Goal: Task Accomplishment & Management: Complete application form

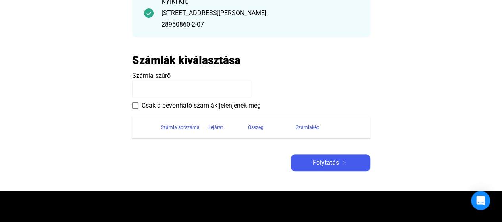
scroll to position [79, 0]
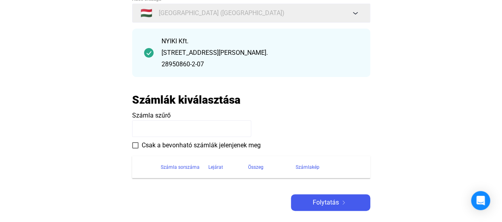
click at [222, 128] on input at bounding box center [191, 128] width 119 height 17
click at [189, 166] on div "Számla sorszáma" at bounding box center [180, 167] width 39 height 10
click at [184, 129] on input at bounding box center [191, 128] width 119 height 17
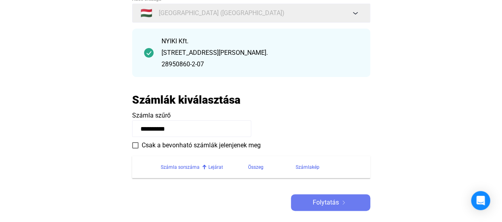
click at [322, 199] on span "Folytatás" at bounding box center [326, 203] width 26 height 10
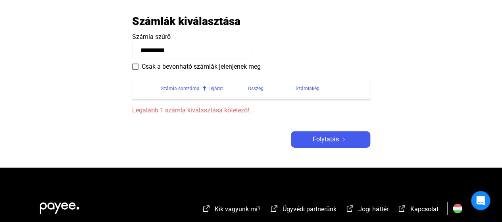
scroll to position [159, 0]
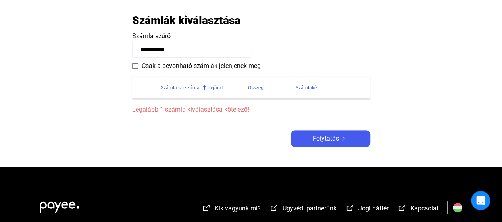
click at [188, 86] on div "Számla sorszáma" at bounding box center [180, 88] width 39 height 10
click at [184, 49] on input "**********" at bounding box center [191, 49] width 119 height 17
click at [312, 87] on div "Számlakép" at bounding box center [308, 88] width 24 height 10
click at [255, 84] on div "Összeg" at bounding box center [255, 88] width 15 height 10
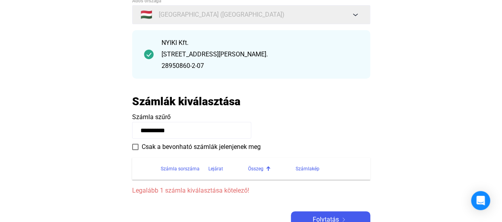
scroll to position [119, 0]
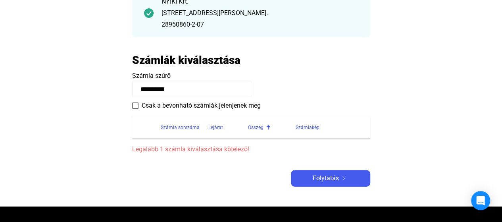
click at [197, 87] on input "**********" at bounding box center [191, 89] width 119 height 17
click at [309, 127] on div "Számlakép" at bounding box center [308, 128] width 24 height 10
click at [189, 88] on input "**********" at bounding box center [191, 89] width 119 height 17
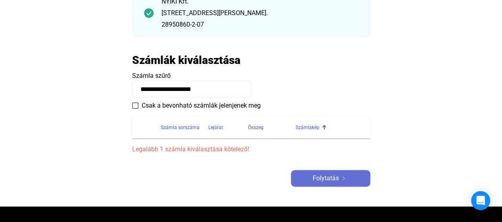
click at [319, 177] on span "Folytatás" at bounding box center [326, 178] width 26 height 10
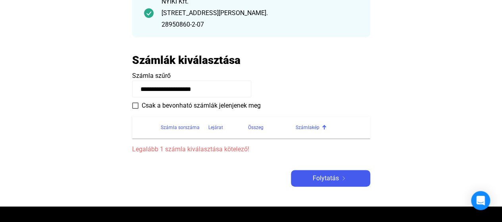
click at [220, 90] on input "**********" at bounding box center [191, 89] width 119 height 17
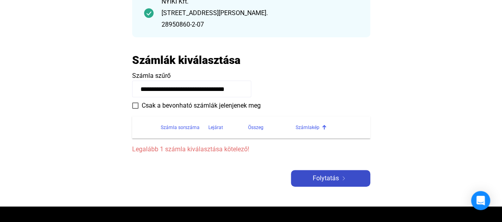
type input "**********"
click at [328, 176] on span "Folytatás" at bounding box center [326, 178] width 26 height 10
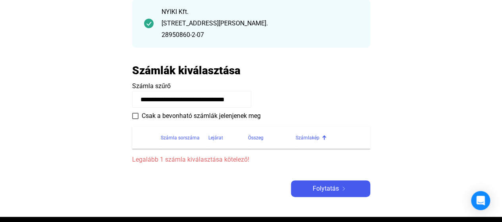
scroll to position [119, 0]
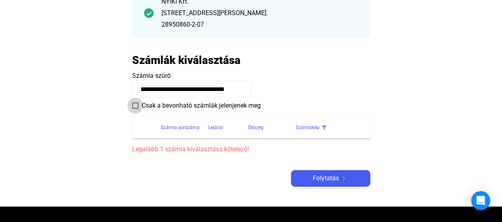
click at [137, 104] on span at bounding box center [135, 105] width 6 height 6
click at [244, 90] on input "**********" at bounding box center [191, 89] width 119 height 17
click at [235, 88] on input "**********" at bounding box center [191, 89] width 119 height 17
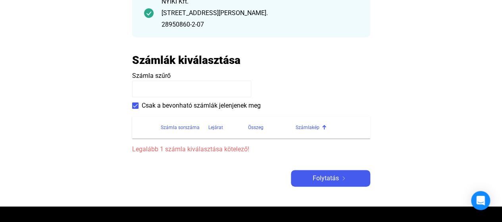
click at [136, 104] on span at bounding box center [135, 105] width 6 height 6
click at [190, 124] on div "Számla sorszáma" at bounding box center [180, 128] width 39 height 10
click at [188, 128] on div "Számla sorszáma" at bounding box center [180, 128] width 39 height 10
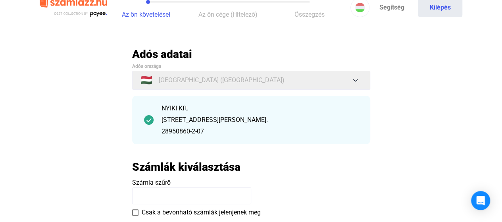
scroll to position [0, 0]
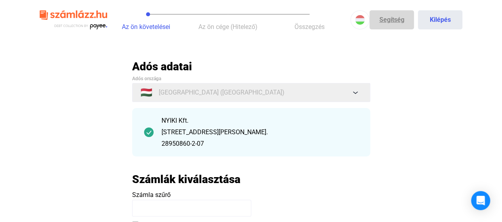
click at [398, 21] on link "Segítség" at bounding box center [391, 19] width 44 height 19
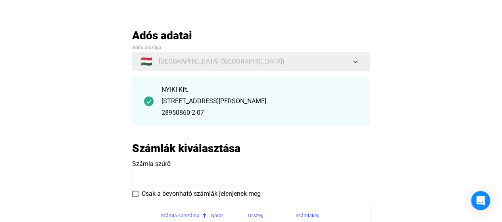
scroll to position [119, 0]
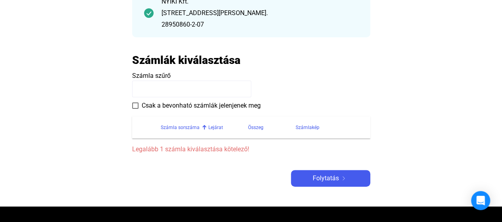
click at [233, 86] on input at bounding box center [191, 89] width 119 height 17
drag, startPoint x: 229, startPoint y: 88, endPoint x: 437, endPoint y: 95, distance: 208.1
click at [437, 95] on main "Automatikusan mentve Adós adatai Adós országa 🇭🇺 [GEOGRAPHIC_DATA] ([GEOGRAPHIC…" at bounding box center [251, 73] width 502 height 266
click at [171, 89] on input at bounding box center [191, 89] width 119 height 17
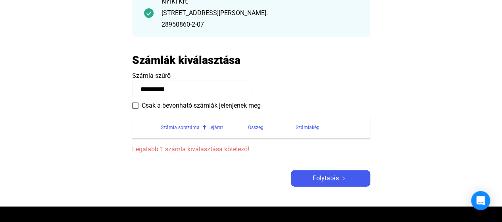
click at [333, 74] on payee-form-field "**********" at bounding box center [251, 84] width 238 height 26
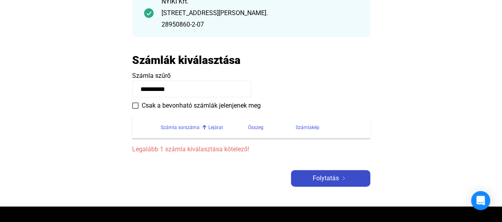
click at [339, 178] on img at bounding box center [344, 178] width 10 height 4
click at [339, 177] on img at bounding box center [344, 178] width 10 height 4
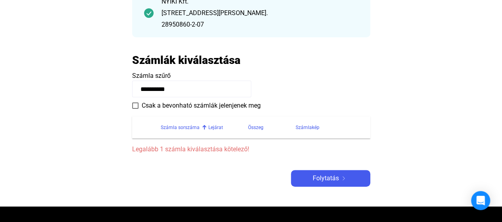
click at [191, 90] on input "**********" at bounding box center [191, 89] width 119 height 17
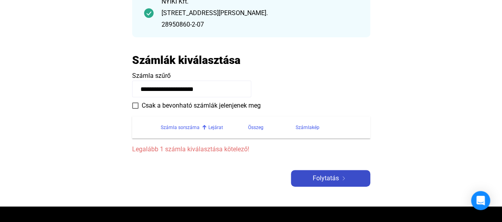
click at [312, 177] on div "Folytatás" at bounding box center [330, 178] width 75 height 10
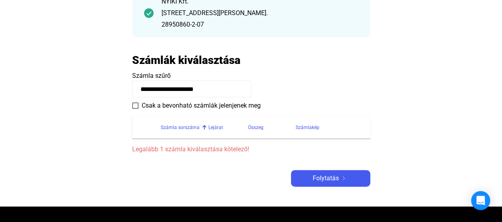
click at [186, 123] on div "Számla sorszáma" at bounding box center [180, 128] width 39 height 10
click at [184, 125] on div "Számla sorszáma" at bounding box center [180, 128] width 39 height 10
click at [225, 88] on input "**********" at bounding box center [191, 89] width 119 height 17
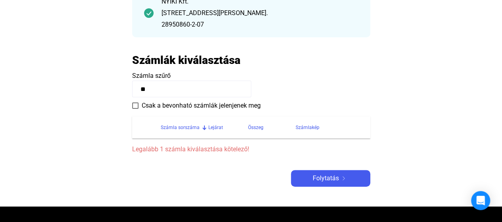
type input "*"
click at [183, 129] on div "Számla sorszáma" at bounding box center [180, 128] width 39 height 10
click at [183, 127] on div "Számla sorszáma" at bounding box center [180, 128] width 39 height 10
click at [183, 126] on div "Számla sorszáma" at bounding box center [180, 128] width 39 height 10
click at [183, 127] on div "Számla sorszáma" at bounding box center [180, 128] width 39 height 10
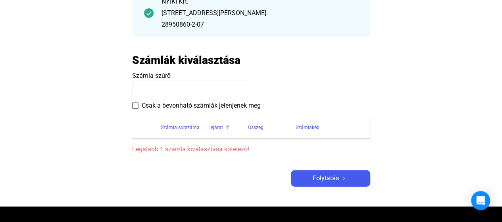
click at [216, 125] on div "Lejárat" at bounding box center [215, 128] width 15 height 10
click at [134, 104] on span at bounding box center [135, 105] width 6 height 6
click at [213, 88] on input at bounding box center [191, 89] width 119 height 17
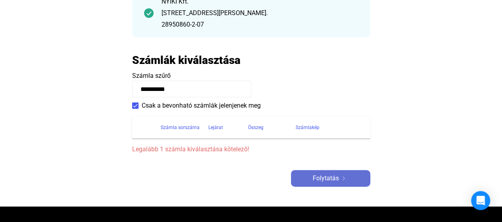
click at [315, 175] on span "Folytatás" at bounding box center [326, 178] width 26 height 10
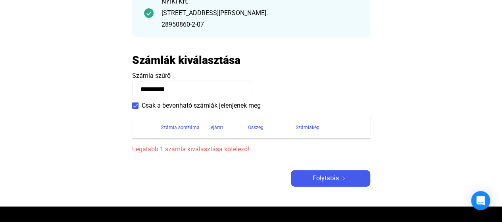
click at [214, 89] on input "**********" at bounding box center [191, 89] width 119 height 17
type input "**********"
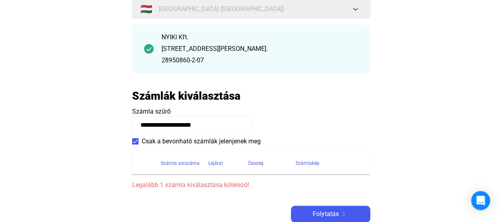
scroll to position [0, 0]
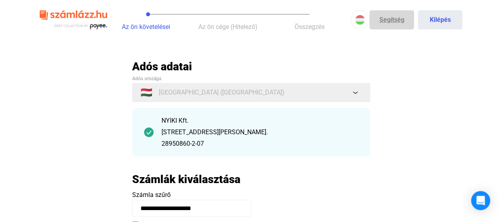
click at [389, 19] on link "Segítség" at bounding box center [391, 19] width 44 height 19
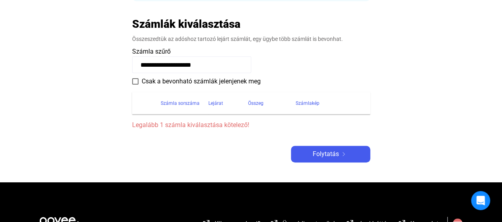
scroll to position [198, 0]
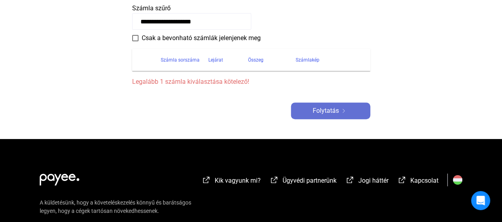
click at [329, 110] on span "Folytatás" at bounding box center [326, 111] width 26 height 10
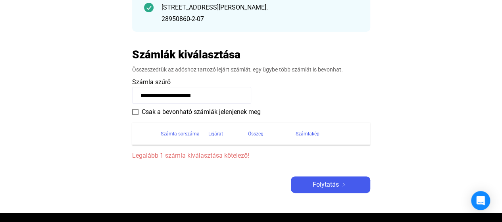
scroll to position [119, 0]
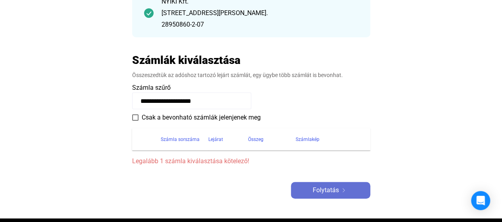
click at [328, 187] on span "Folytatás" at bounding box center [326, 190] width 26 height 10
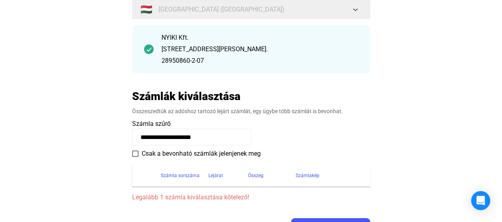
scroll to position [0, 0]
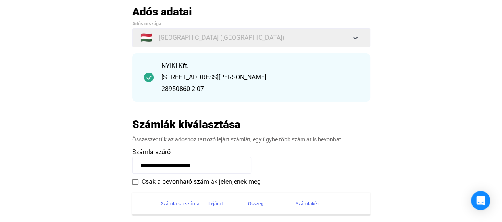
scroll to position [159, 0]
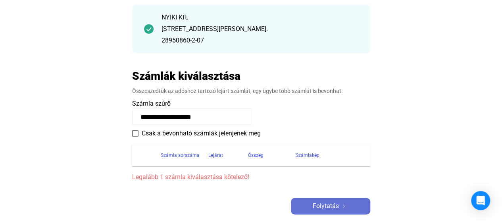
click at [316, 204] on span "Folytatás" at bounding box center [326, 206] width 26 height 10
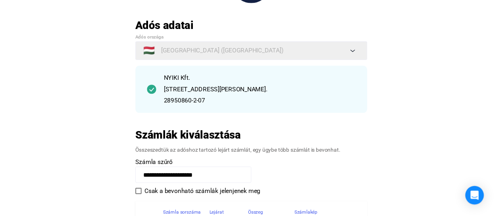
scroll to position [0, 0]
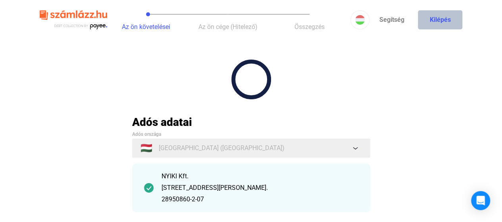
click at [432, 21] on button "Kilépés" at bounding box center [440, 19] width 44 height 19
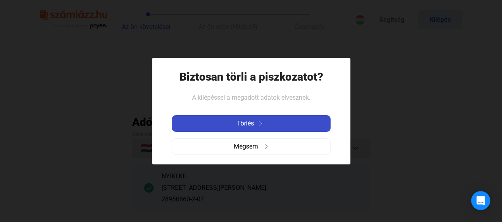
click at [249, 123] on span "Törlés" at bounding box center [245, 124] width 17 height 10
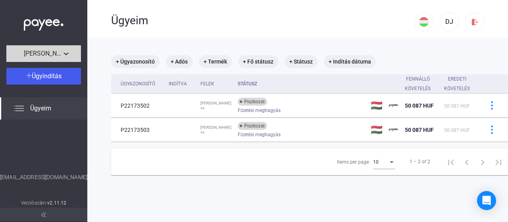
click at [64, 51] on div "[PERSON_NAME]" at bounding box center [44, 54] width 70 height 10
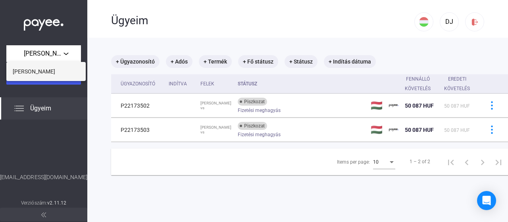
click at [49, 69] on button "[PERSON_NAME]" at bounding box center [45, 71] width 79 height 19
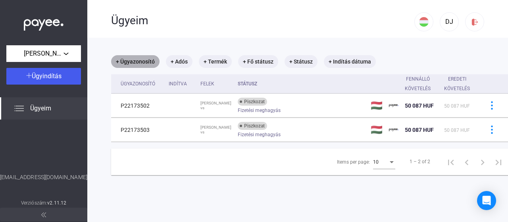
click at [139, 60] on mat-chip "+ Ügyazonosító" at bounding box center [135, 61] width 48 height 13
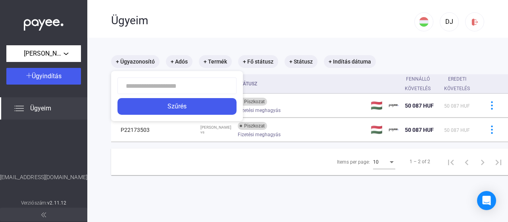
click at [160, 86] on input at bounding box center [176, 85] width 119 height 17
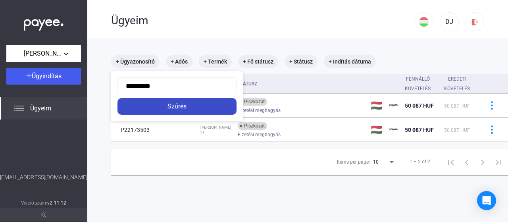
type input "**********"
click at [164, 102] on div "Szűrés" at bounding box center [177, 107] width 114 height 10
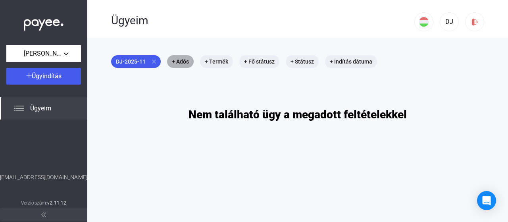
click at [178, 60] on mat-chip "+ Adós" at bounding box center [180, 61] width 27 height 13
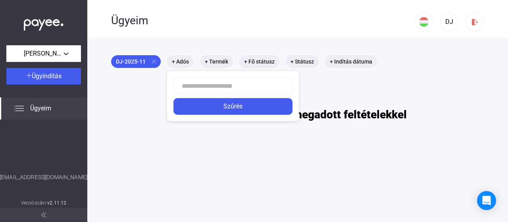
click at [200, 83] on input at bounding box center [232, 85] width 119 height 17
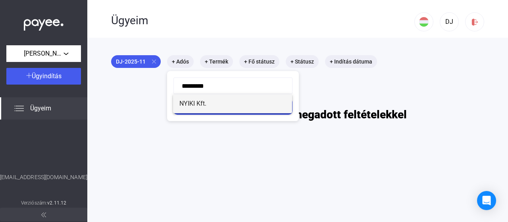
click at [216, 102] on span "NYIKI Kft." at bounding box center [232, 104] width 106 height 10
type input "**********"
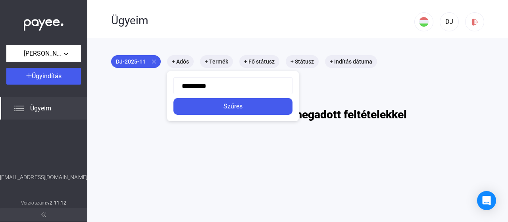
click at [236, 104] on div "Szűrés" at bounding box center [233, 107] width 114 height 10
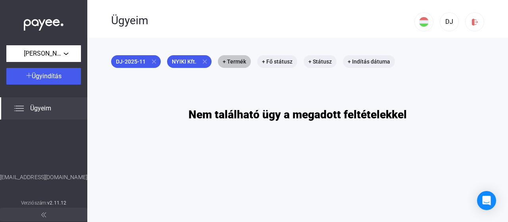
click at [235, 60] on mat-chip "+ Termék" at bounding box center [234, 61] width 33 height 13
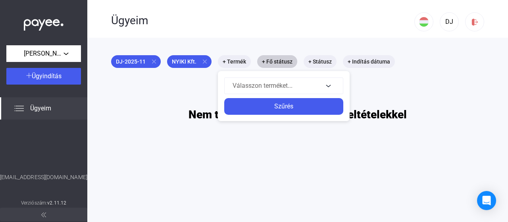
click at [271, 60] on div at bounding box center [254, 111] width 508 height 222
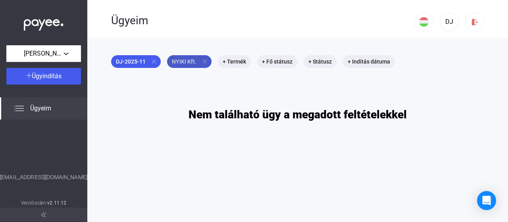
click at [188, 60] on mat-chip "NYIKI Kft. close" at bounding box center [189, 61] width 44 height 13
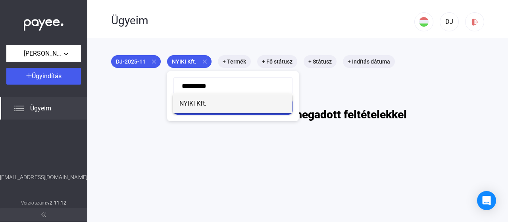
click at [198, 104] on span "NYIKI Kft." at bounding box center [232, 104] width 106 height 10
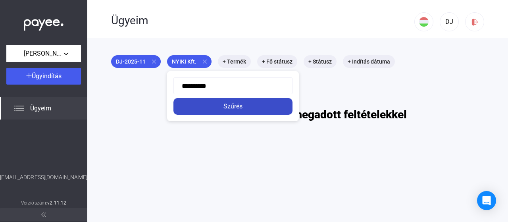
click at [198, 104] on div "Szűrés" at bounding box center [233, 107] width 114 height 10
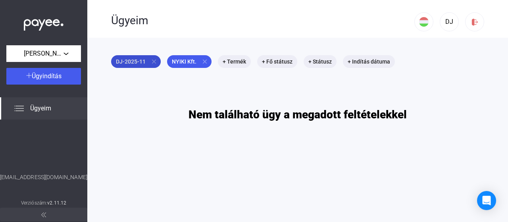
click at [153, 60] on mat-icon "close" at bounding box center [153, 61] width 7 height 7
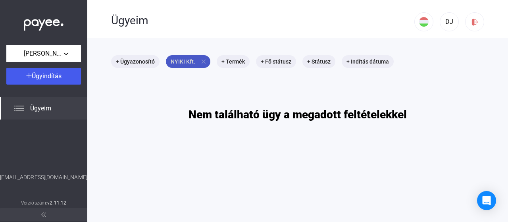
click at [183, 58] on mat-chip "NYIKI Kft. close" at bounding box center [188, 61] width 44 height 13
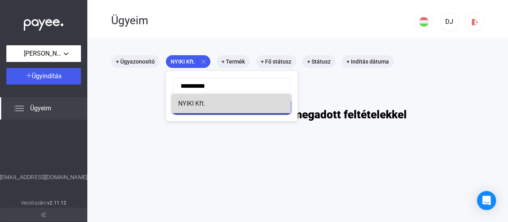
click at [192, 103] on span "NYIKI Kft." at bounding box center [231, 104] width 106 height 10
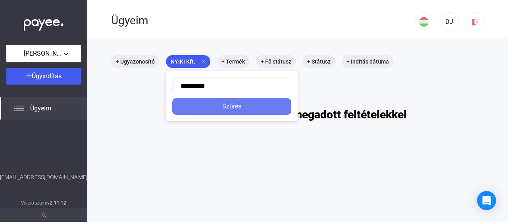
click at [192, 103] on div "Szűrés" at bounding box center [232, 107] width 114 height 10
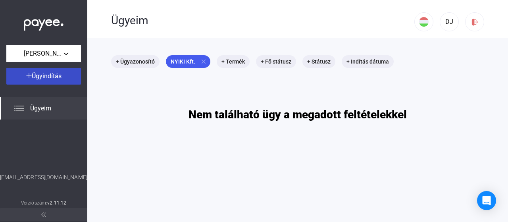
click at [50, 77] on span "Ügyindítás" at bounding box center [47, 76] width 30 height 8
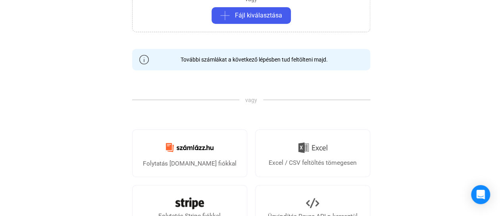
scroll to position [198, 0]
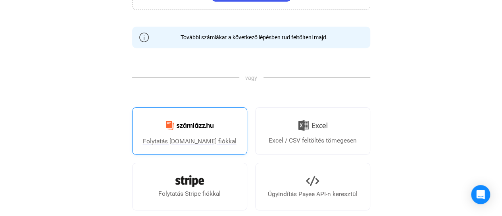
click at [202, 137] on div "Folytatás [DOMAIN_NAME] fiókkal" at bounding box center [190, 142] width 94 height 10
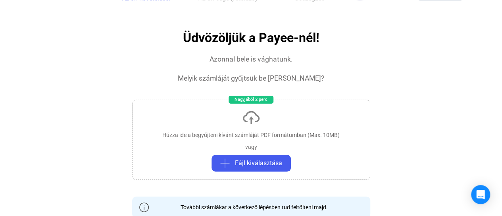
scroll to position [40, 0]
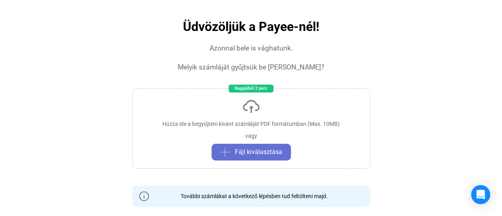
click at [248, 152] on span "Fájl kiválasztása" at bounding box center [258, 152] width 47 height 10
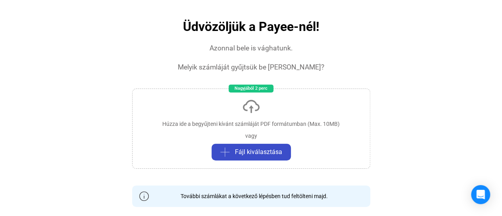
click at [261, 150] on span "Fájl kiválasztása" at bounding box center [258, 152] width 47 height 10
